Goal: Transaction & Acquisition: Purchase product/service

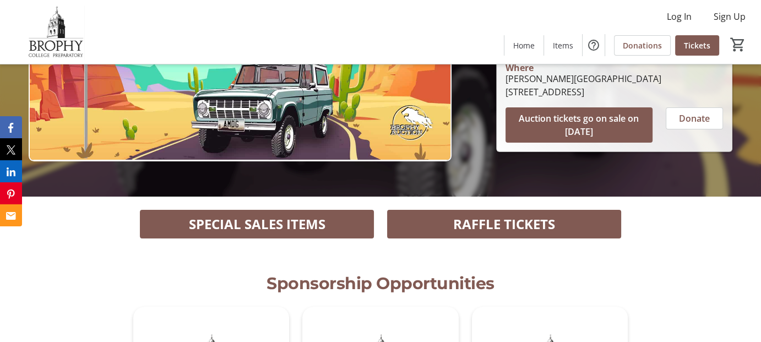
scroll to position [220, 0]
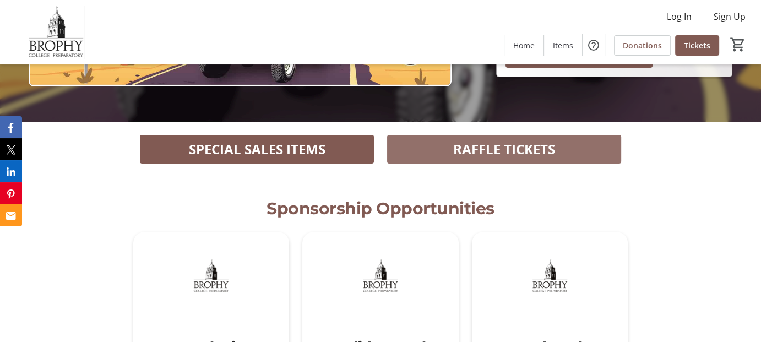
click at [517, 146] on span "RAFFLE TICKETS" at bounding box center [504, 149] width 102 height 20
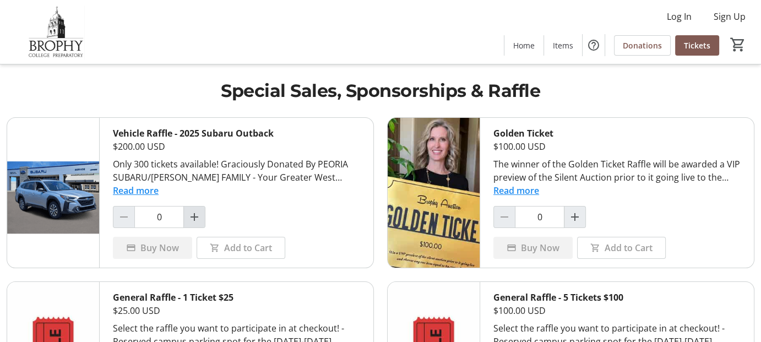
click at [196, 216] on mat-icon "Increment by one" at bounding box center [194, 216] width 13 height 13
type input "1"
click at [154, 251] on span "Buy Now" at bounding box center [159, 247] width 39 height 13
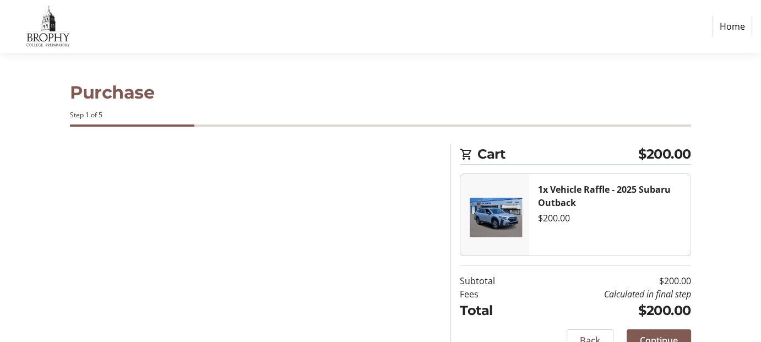
select select "US"
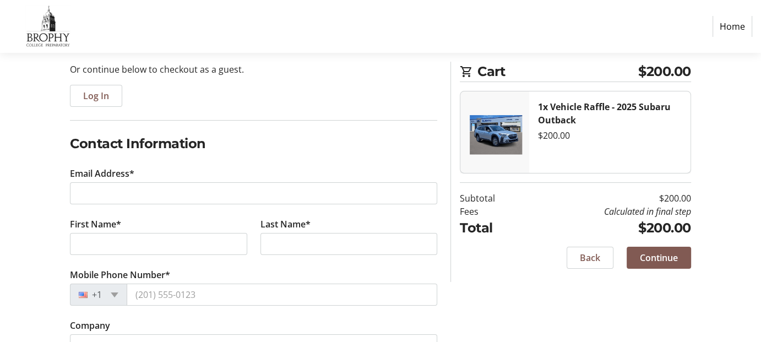
scroll to position [165, 0]
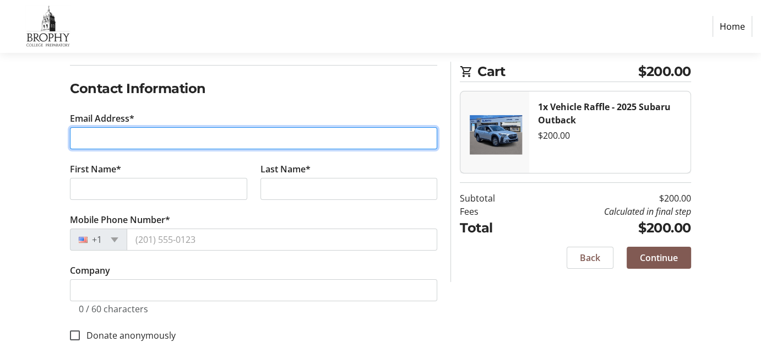
click at [96, 139] on input "Email Address*" at bounding box center [253, 138] width 367 height 22
type input "[EMAIL_ADDRESS][PERSON_NAME][DOMAIN_NAME]"
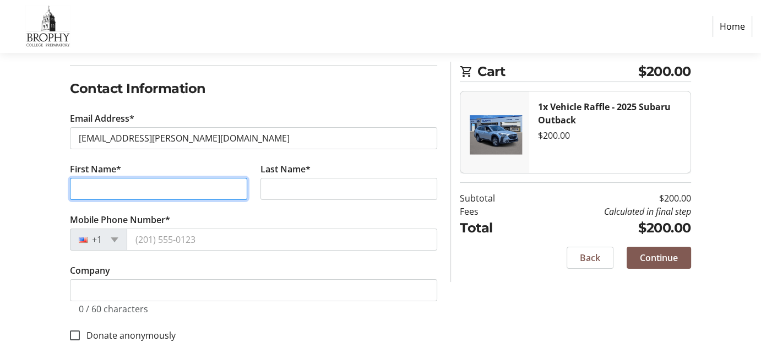
type input "[PERSON_NAME]"
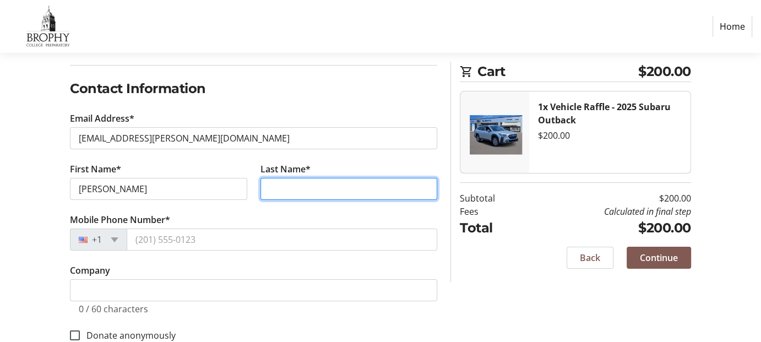
type input "Read"
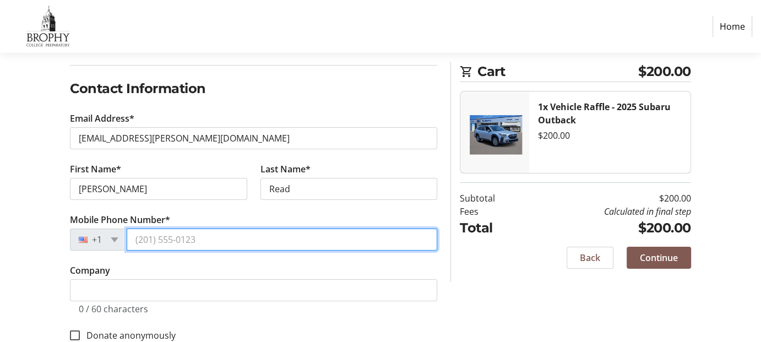
type input "[PHONE_NUMBER]"
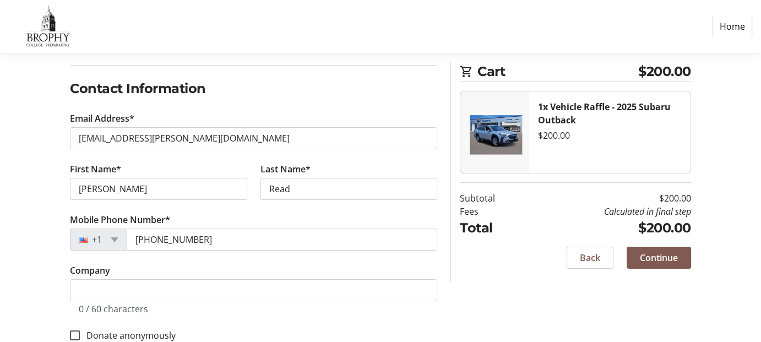
type input "[STREET_ADDRESS]"
type input "Scottsdale"
select select "AZ"
type input "85254"
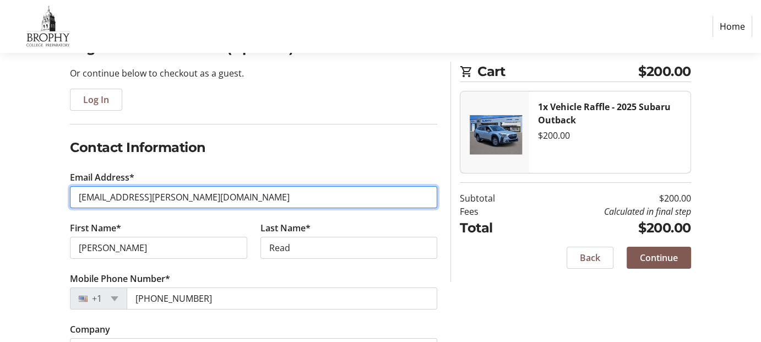
scroll to position [110, 0]
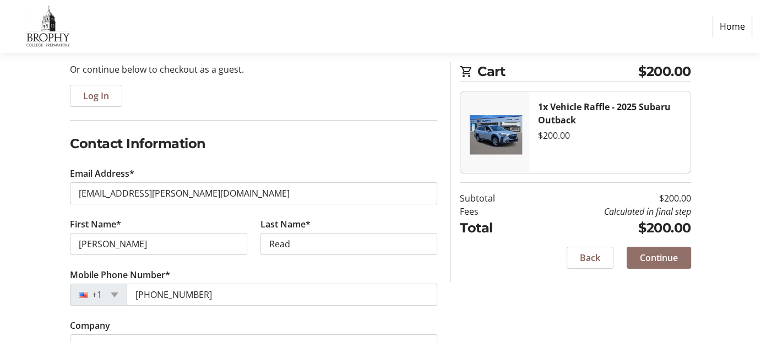
click at [660, 259] on span "Continue" at bounding box center [659, 257] width 38 height 13
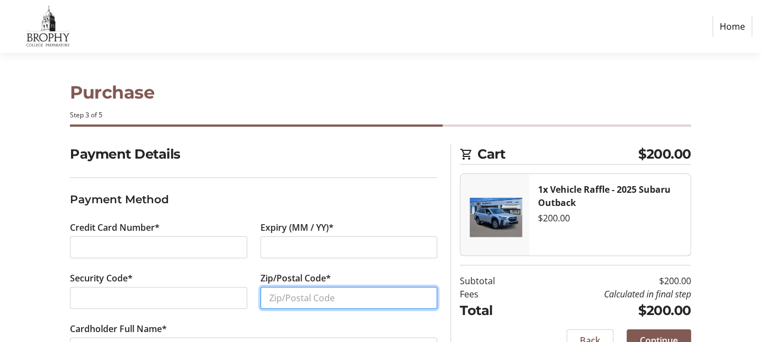
click at [322, 301] on input "Zip/Postal Code*" at bounding box center [349, 298] width 177 height 22
type input "85254"
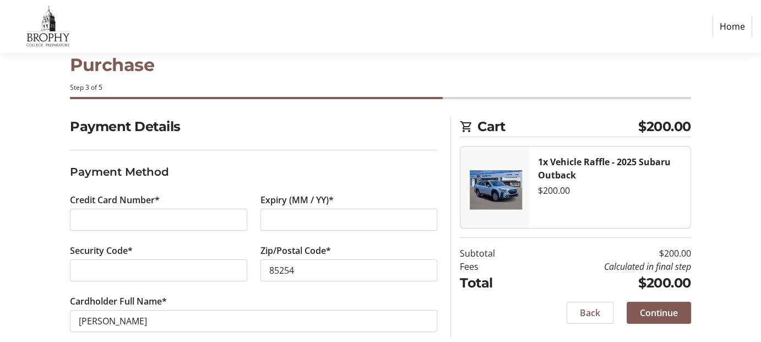
scroll to position [42, 0]
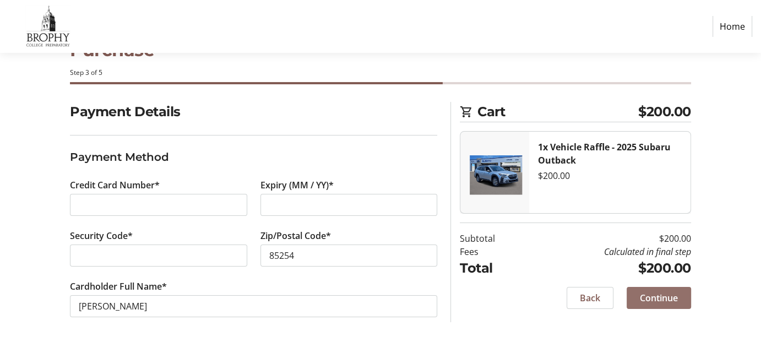
click at [660, 299] on span "Continue" at bounding box center [659, 297] width 38 height 13
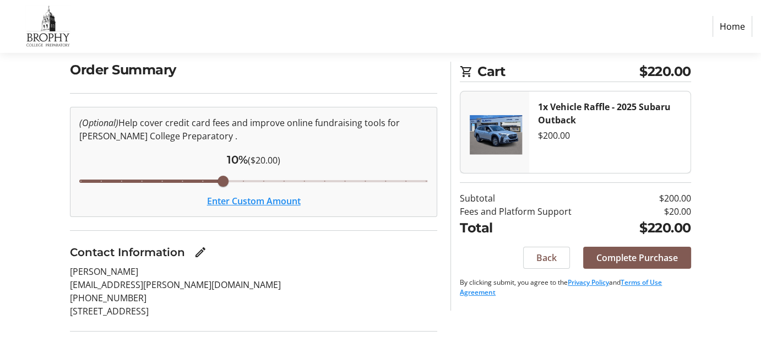
scroll to position [67, 0]
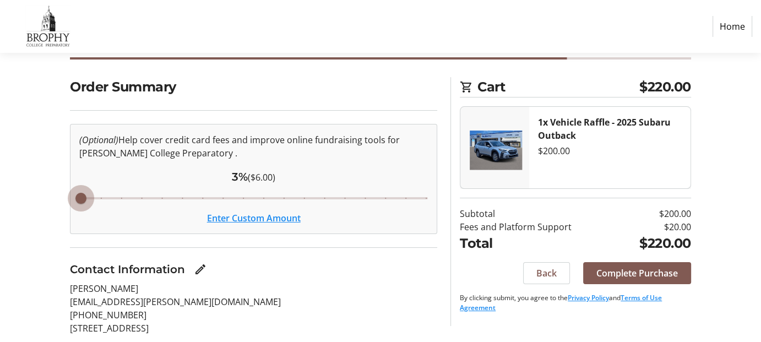
drag, startPoint x: 225, startPoint y: 199, endPoint x: 75, endPoint y: 209, distance: 150.2
type input "3"
click at [75, 209] on input "Cover fees percentage" at bounding box center [254, 198] width 372 height 24
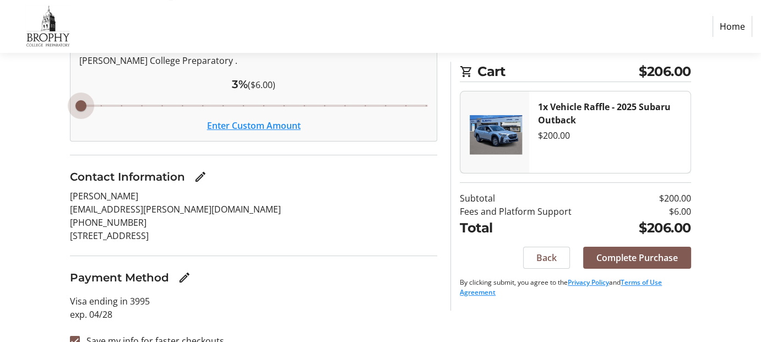
scroll to position [177, 0]
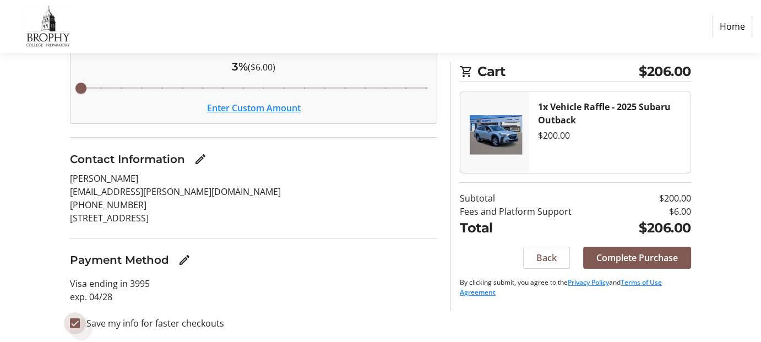
click at [79, 321] on input "Save my info for faster checkouts" at bounding box center [75, 323] width 10 height 10
checkbox input "false"
click at [644, 255] on span "Complete Purchase" at bounding box center [638, 257] width 82 height 13
